Goal: Check status: Check status

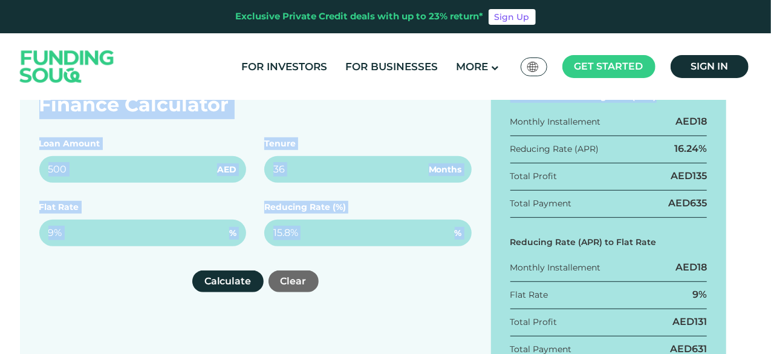
drag, startPoint x: 0, startPoint y: 0, endPoint x: 772, endPoint y: 102, distance: 779.2
drag, startPoint x: 770, startPoint y: 72, endPoint x: 675, endPoint y: 108, distance: 101.6
click at [423, 117] on div "Finance Calculator" at bounding box center [255, 104] width 432 height 29
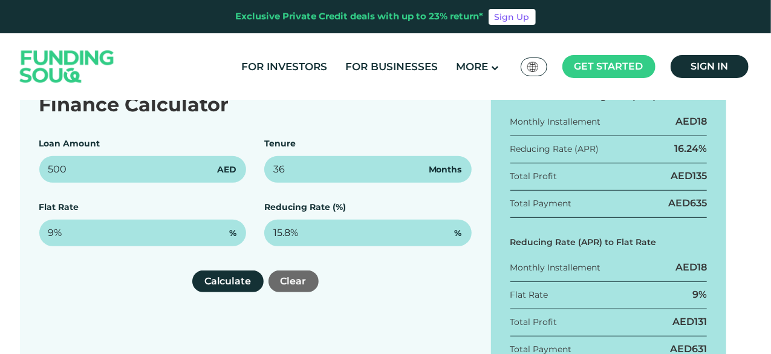
click at [736, 254] on div "Finance Calculator Loan Amount 500 AED Tenure 36 Months Flat Rate 9% % Reducing…" at bounding box center [385, 230] width 731 height 318
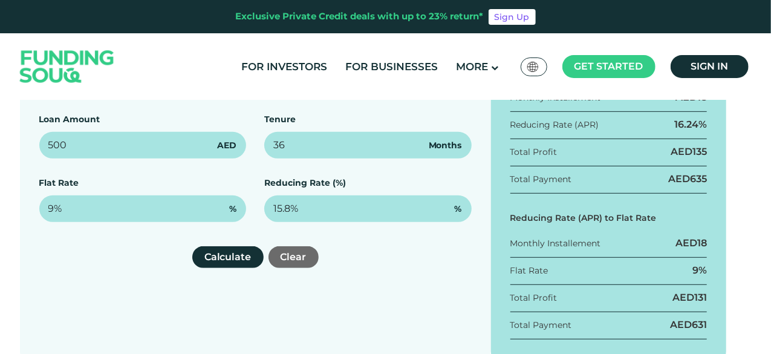
scroll to position [213, 0]
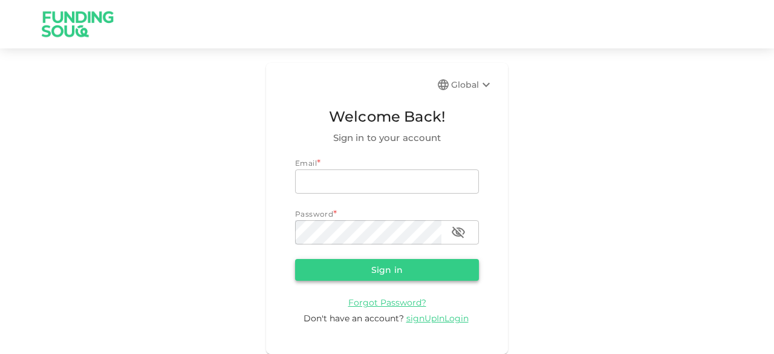
type input "[EMAIL_ADDRESS][DOMAIN_NAME]"
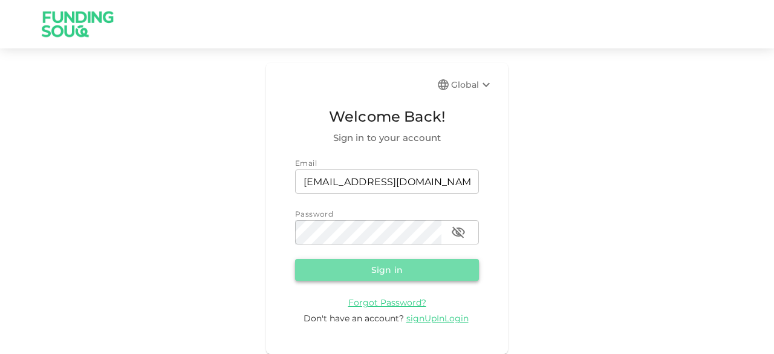
click at [400, 267] on button "Sign in" at bounding box center [387, 270] width 184 height 22
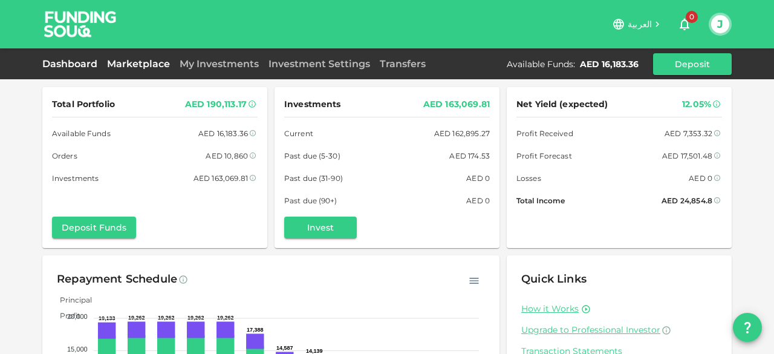
click at [130, 62] on link "Marketplace" at bounding box center [138, 63] width 73 height 11
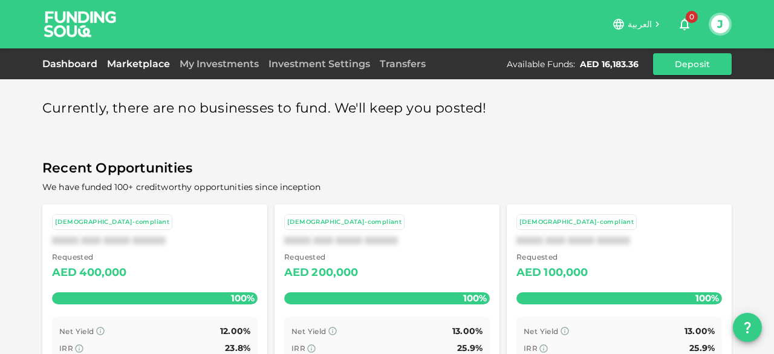
click at [82, 66] on link "Dashboard" at bounding box center [72, 63] width 60 height 11
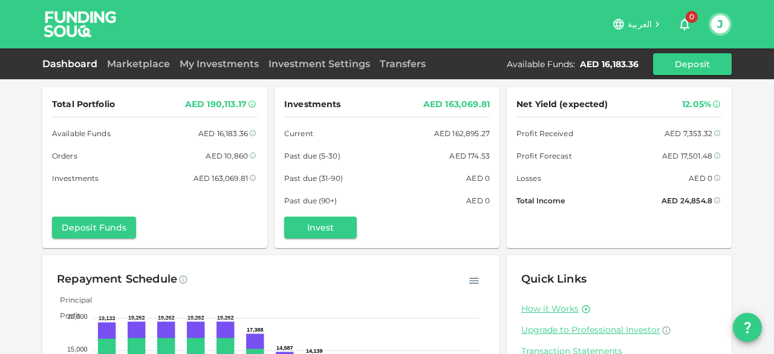
click at [234, 57] on div "My Investments" at bounding box center [219, 64] width 89 height 15
click at [230, 62] on link "My Investments" at bounding box center [219, 63] width 89 height 11
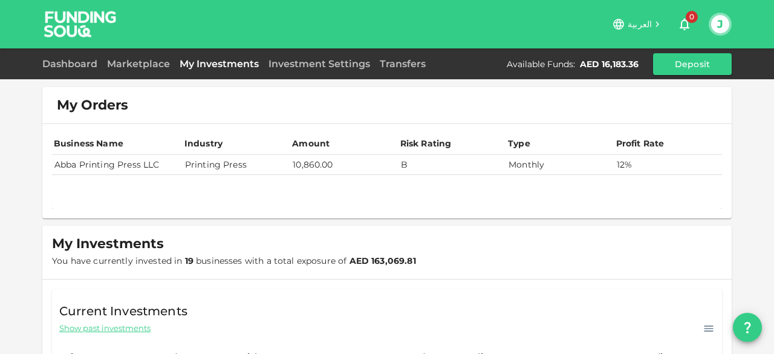
click at [154, 166] on td "Abba Printing Press LLC" at bounding box center [117, 165] width 131 height 20
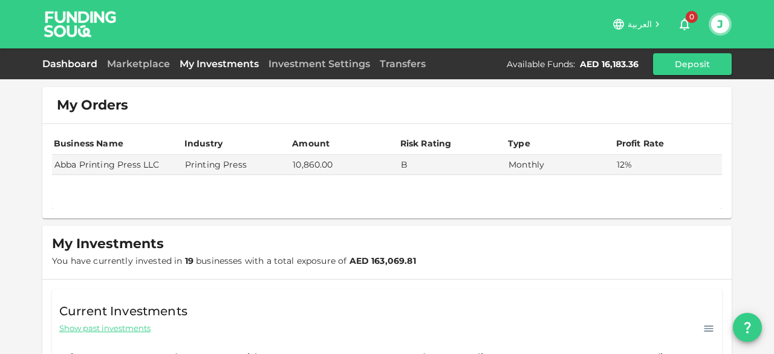
click at [87, 60] on link "Dashboard" at bounding box center [72, 63] width 60 height 11
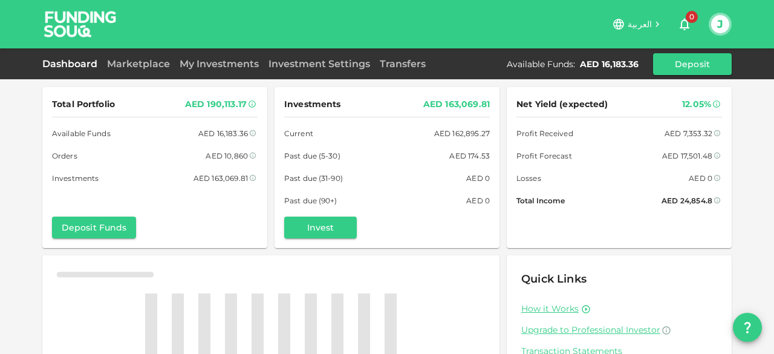
click at [12, 189] on div "Total Portfolio AED 190,113.17 Available Funds AED 16,183.36 Orders AED 10,860 …" at bounding box center [387, 242] width 774 height 485
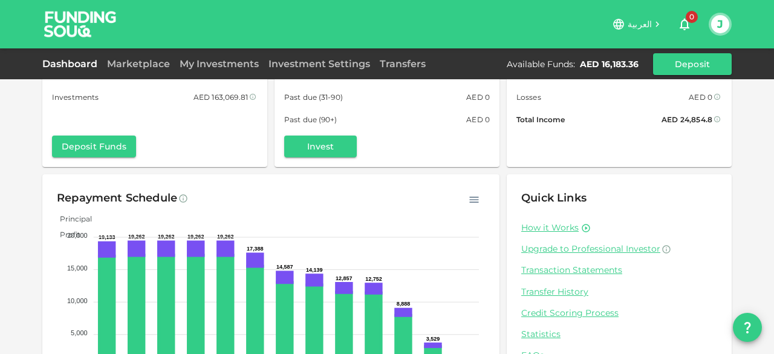
scroll to position [121, 0]
